Goal: Submit feedback/report problem

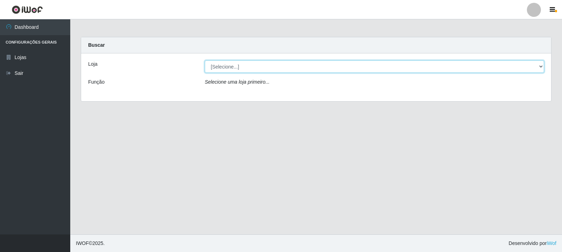
click at [233, 66] on select "[Selecione...] Rede Compras Supermercados - LOJA 3" at bounding box center [374, 66] width 339 height 12
select select "162"
click at [205, 60] on select "[Selecione...] Rede Compras Supermercados - LOJA 3" at bounding box center [374, 66] width 339 height 12
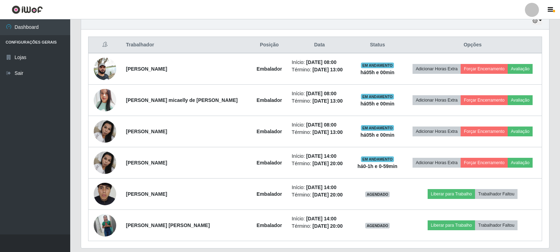
scroll to position [242, 0]
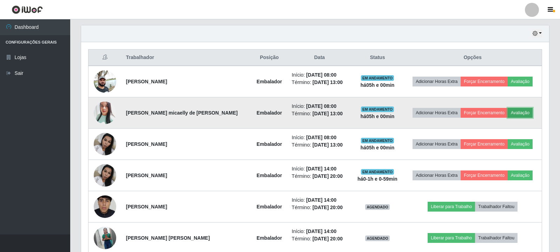
click at [516, 111] on button "Avaliação" at bounding box center [520, 113] width 25 height 10
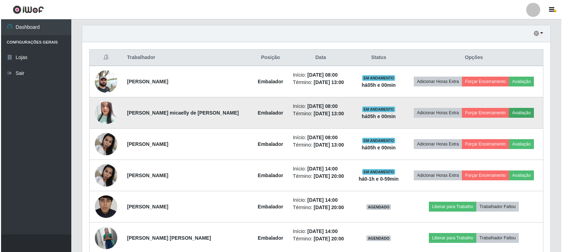
scroll to position [146, 464]
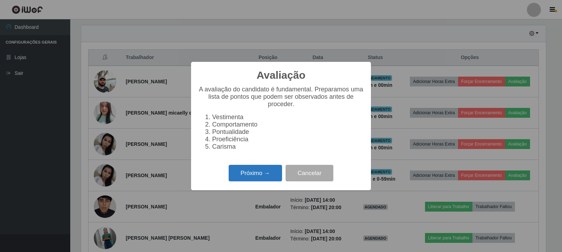
click at [245, 180] on button "Próximo →" at bounding box center [255, 173] width 53 height 16
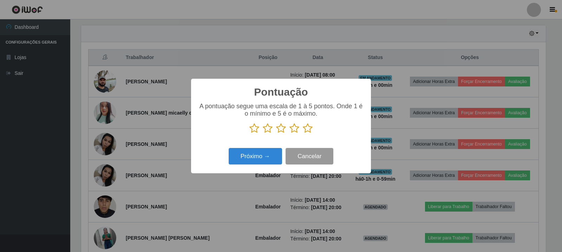
scroll to position [350876, 350557]
click at [310, 119] on div "A pontuação segue uma escala de 1 à 5 pontos. Onde 1 é o mínimo e 5 é o máximo." at bounding box center [281, 117] width 166 height 31
drag, startPoint x: 309, startPoint y: 130, endPoint x: 257, endPoint y: 157, distance: 57.9
click at [309, 130] on icon at bounding box center [308, 128] width 10 height 11
click at [303, 133] on input "radio" at bounding box center [303, 133] width 0 height 0
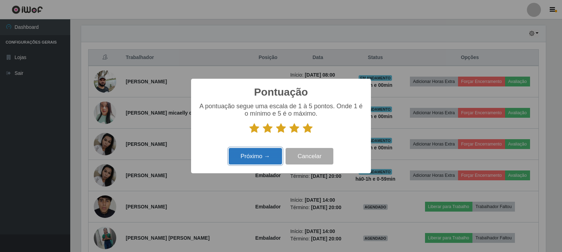
click at [253, 158] on button "Próximo →" at bounding box center [255, 156] width 53 height 16
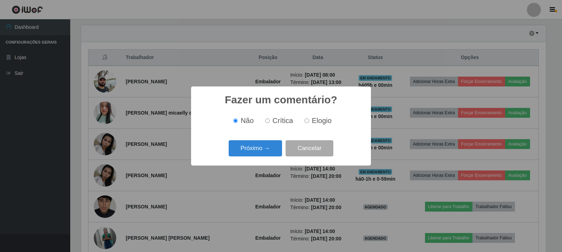
click at [304, 122] on input "Elogio" at bounding box center [306, 120] width 5 height 5
radio input "true"
click at [272, 144] on button "Próximo →" at bounding box center [255, 148] width 53 height 16
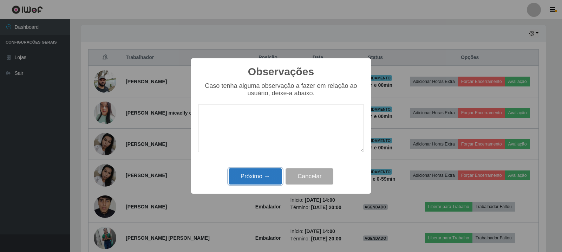
click at [252, 173] on button "Próximo →" at bounding box center [255, 176] width 53 height 16
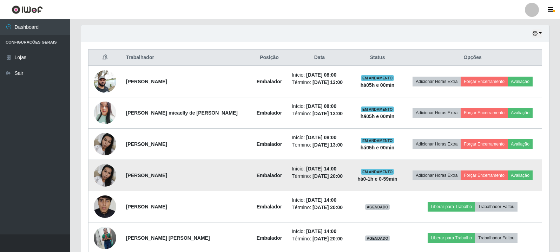
scroll to position [146, 468]
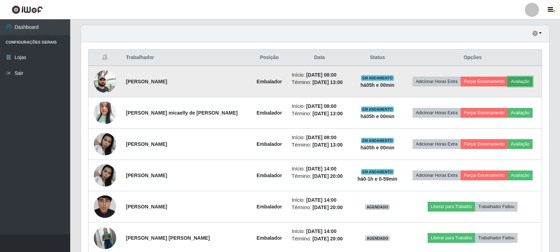
click at [521, 83] on button "Avaliação" at bounding box center [520, 82] width 25 height 10
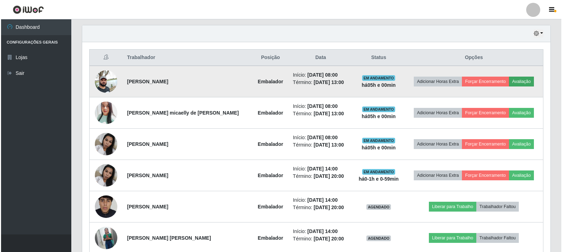
scroll to position [146, 464]
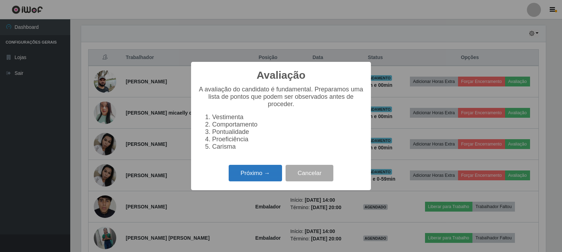
click at [265, 170] on button "Próximo →" at bounding box center [255, 173] width 53 height 16
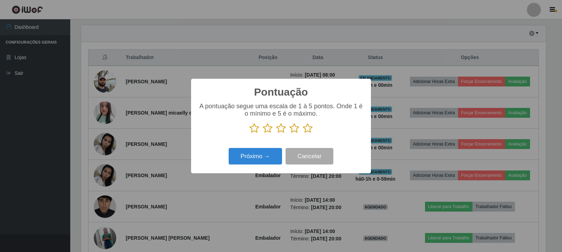
click at [269, 128] on icon at bounding box center [268, 128] width 10 height 11
click at [263, 133] on input "radio" at bounding box center [263, 133] width 0 height 0
drag, startPoint x: 284, startPoint y: 128, endPoint x: 281, endPoint y: 131, distance: 4.0
click at [284, 129] on icon at bounding box center [281, 128] width 10 height 11
click at [276, 133] on input "radio" at bounding box center [276, 133] width 0 height 0
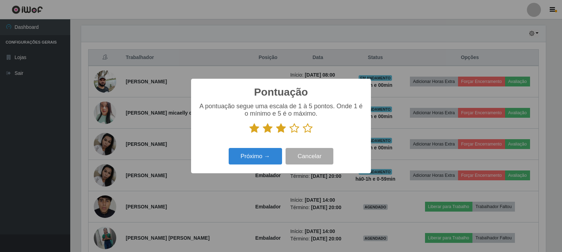
click at [269, 130] on icon at bounding box center [268, 128] width 10 height 11
click at [263, 133] on input "radio" at bounding box center [263, 133] width 0 height 0
click at [281, 133] on icon at bounding box center [281, 128] width 10 height 11
click at [276, 133] on input "radio" at bounding box center [276, 133] width 0 height 0
click at [264, 156] on button "Próximo →" at bounding box center [255, 156] width 53 height 16
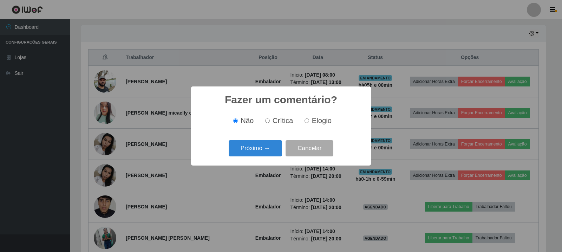
click at [304, 121] on input "Elogio" at bounding box center [306, 120] width 5 height 5
radio input "true"
click at [264, 147] on button "Próximo →" at bounding box center [255, 148] width 53 height 16
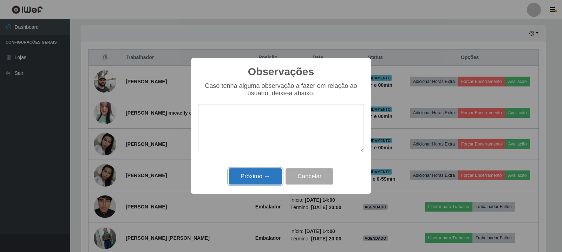
click at [254, 179] on button "Próximo →" at bounding box center [255, 176] width 53 height 16
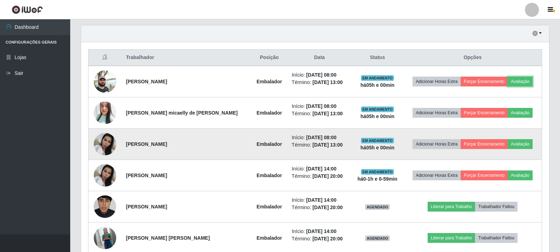
scroll to position [146, 468]
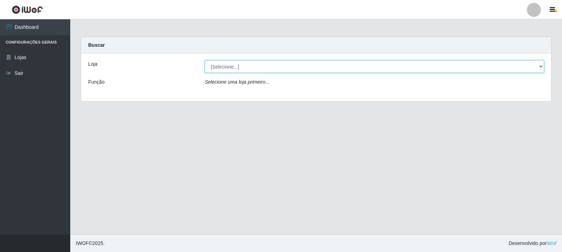
click at [409, 65] on select "[Selecione...] Rede Compras Supermercados - LOJA 3" at bounding box center [374, 66] width 339 height 12
select select "162"
click at [205, 60] on select "[Selecione...] Rede Compras Supermercados - LOJA 3" at bounding box center [374, 66] width 339 height 12
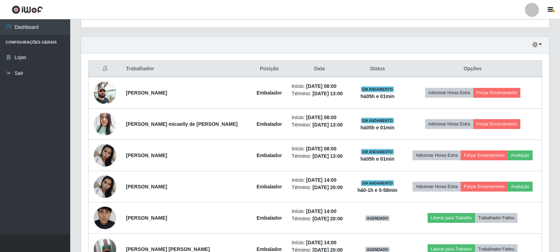
scroll to position [277, 0]
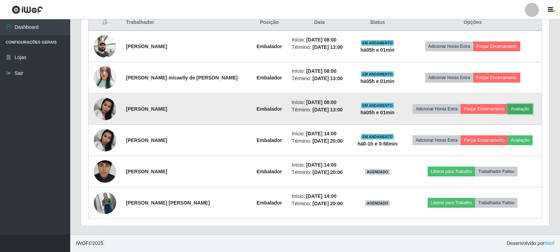
click at [524, 111] on button "Avaliação" at bounding box center [520, 109] width 25 height 10
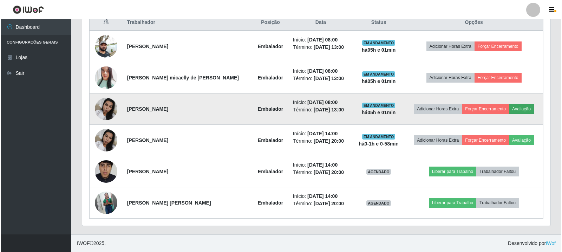
scroll to position [146, 464]
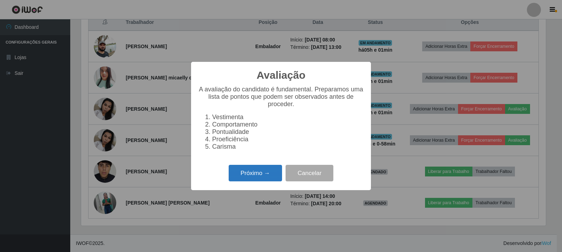
click at [269, 177] on button "Próximo →" at bounding box center [255, 173] width 53 height 16
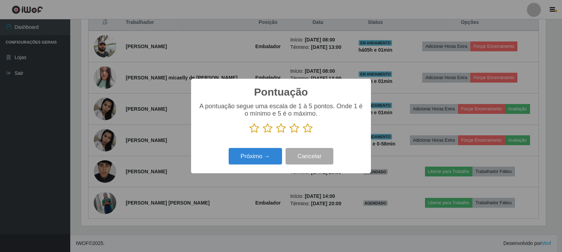
click at [305, 127] on icon at bounding box center [308, 128] width 10 height 11
click at [303, 133] on input "radio" at bounding box center [303, 133] width 0 height 0
click at [283, 153] on div "Próximo → Cancelar" at bounding box center [281, 156] width 166 height 20
click at [277, 154] on button "Próximo →" at bounding box center [255, 156] width 53 height 16
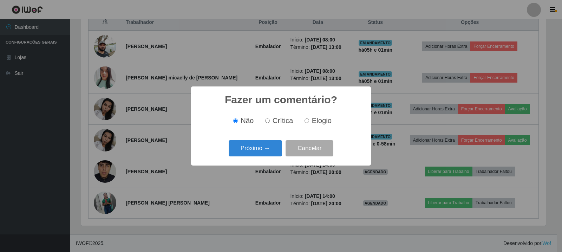
click at [324, 118] on span "Elogio" at bounding box center [322, 121] width 20 height 8
click at [309, 118] on input "Elogio" at bounding box center [306, 120] width 5 height 5
radio input "true"
click at [260, 147] on button "Próximo →" at bounding box center [255, 148] width 53 height 16
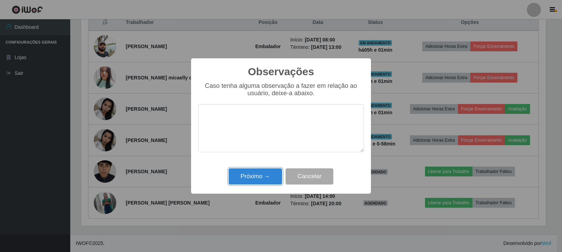
drag, startPoint x: 259, startPoint y: 170, endPoint x: 272, endPoint y: 171, distance: 13.4
click at [259, 171] on button "Próximo →" at bounding box center [255, 176] width 53 height 16
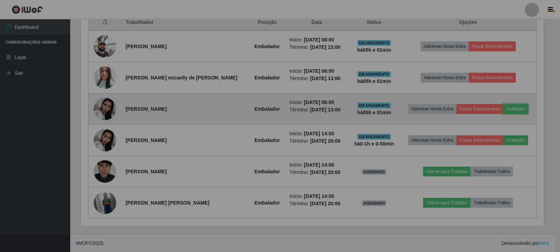
scroll to position [146, 468]
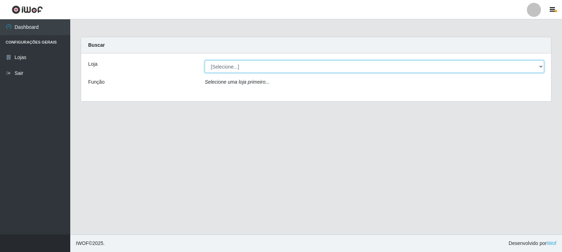
click at [399, 68] on select "[Selecione...] Rede Compras Supermercados - LOJA 3" at bounding box center [374, 66] width 339 height 12
select select "162"
click at [205, 60] on select "[Selecione...] Rede Compras Supermercados - LOJA 3" at bounding box center [374, 66] width 339 height 12
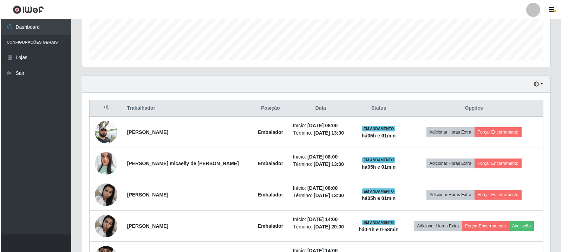
scroll to position [246, 0]
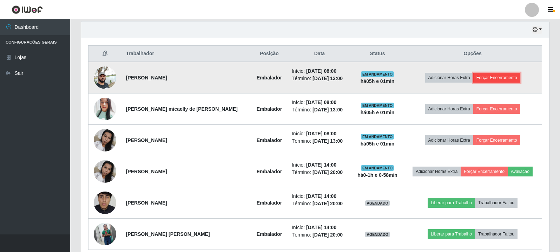
click at [494, 77] on button "Forçar Encerramento" at bounding box center [496, 78] width 47 height 10
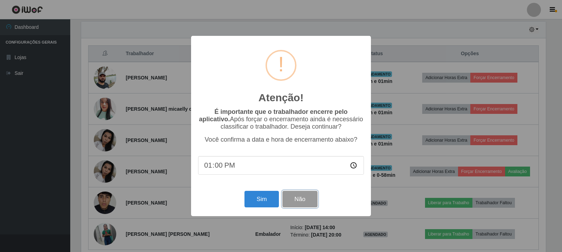
click at [306, 198] on button "Não" at bounding box center [299, 199] width 35 height 16
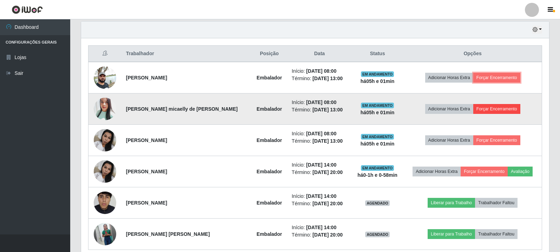
scroll to position [146, 468]
click at [502, 107] on button "Forçar Encerramento" at bounding box center [496, 109] width 47 height 10
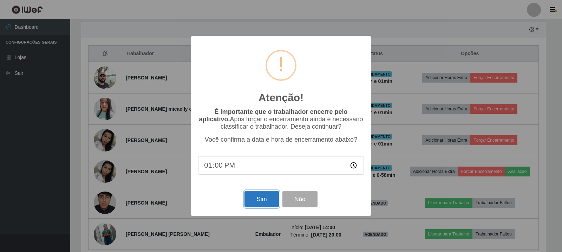
click at [258, 201] on button "Sim" at bounding box center [261, 199] width 34 height 16
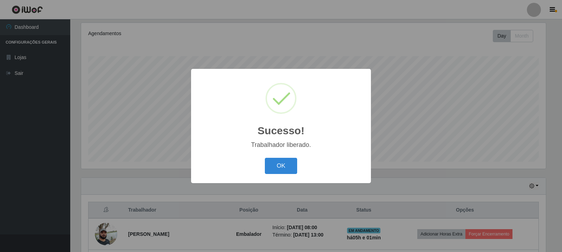
click at [287, 158] on div "OK Cancel" at bounding box center [281, 166] width 166 height 20
click at [290, 166] on button "OK" at bounding box center [281, 166] width 33 height 16
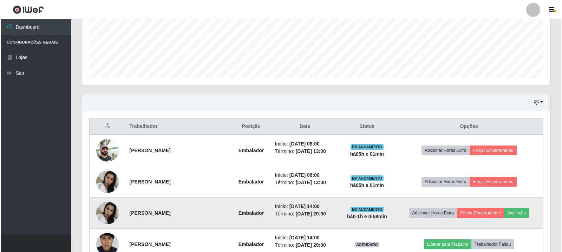
scroll to position [246, 0]
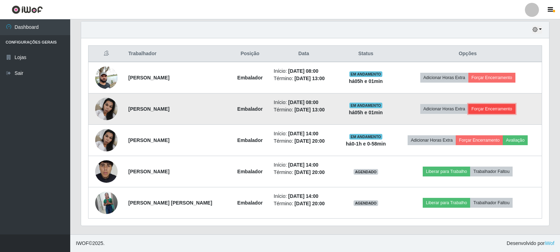
click at [498, 108] on button "Forçar Encerramento" at bounding box center [491, 109] width 47 height 10
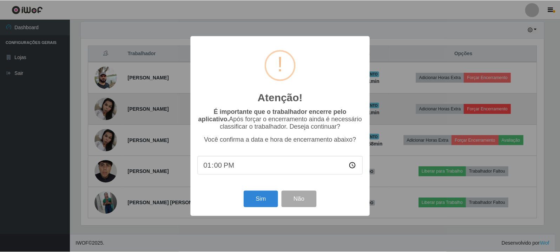
scroll to position [146, 464]
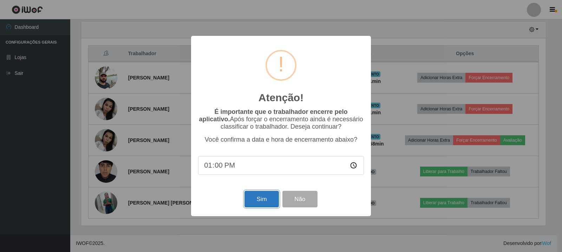
click at [260, 199] on button "Sim" at bounding box center [261, 199] width 34 height 16
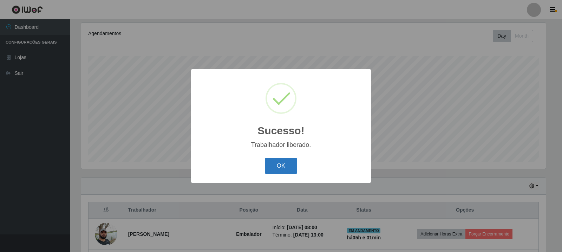
click at [280, 169] on button "OK" at bounding box center [281, 166] width 33 height 16
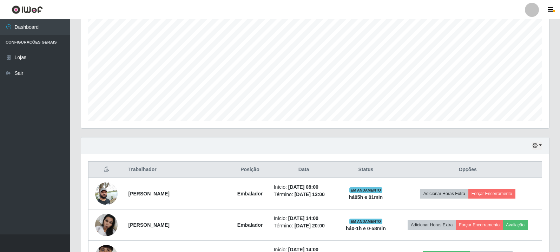
scroll to position [195, 0]
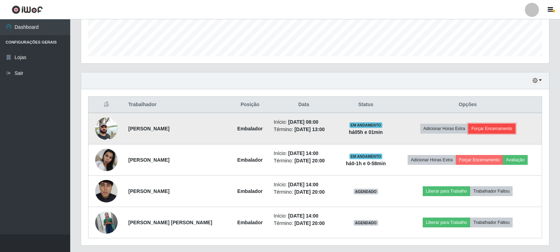
click at [505, 128] on button "Forçar Encerramento" at bounding box center [491, 129] width 47 height 10
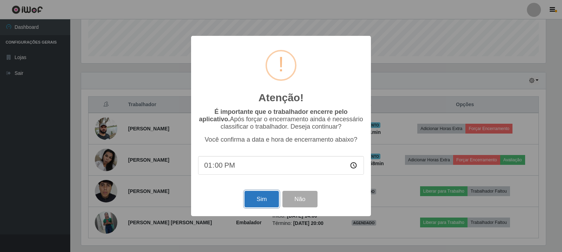
click at [257, 200] on button "Sim" at bounding box center [261, 199] width 34 height 16
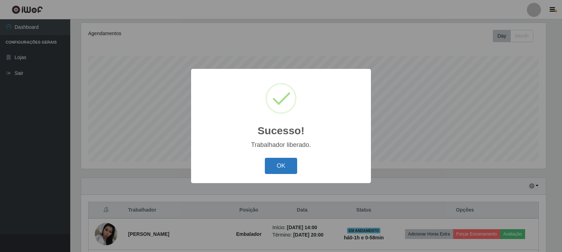
click at [283, 165] on button "OK" at bounding box center [281, 166] width 33 height 16
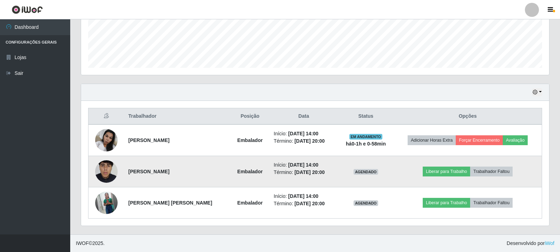
click at [102, 171] on img at bounding box center [106, 171] width 22 height 50
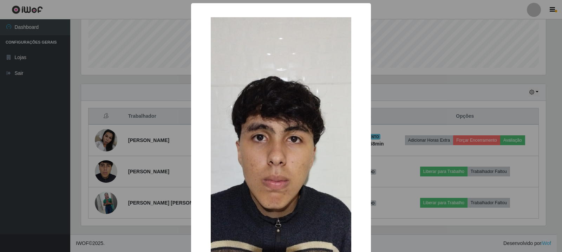
click at [104, 224] on div "× OK Cancel" at bounding box center [281, 126] width 562 height 252
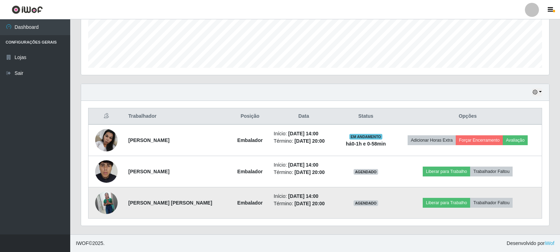
click at [104, 217] on td at bounding box center [106, 202] width 36 height 31
click at [104, 209] on img at bounding box center [106, 202] width 22 height 28
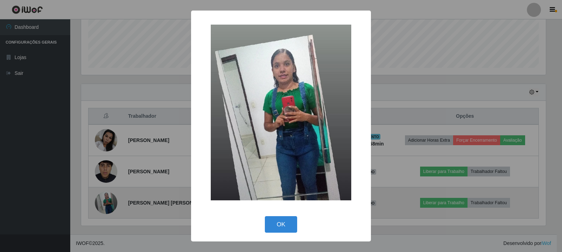
click at [104, 209] on div "× OK Cancel" at bounding box center [281, 126] width 562 height 252
